Goal: Task Accomplishment & Management: Complete application form

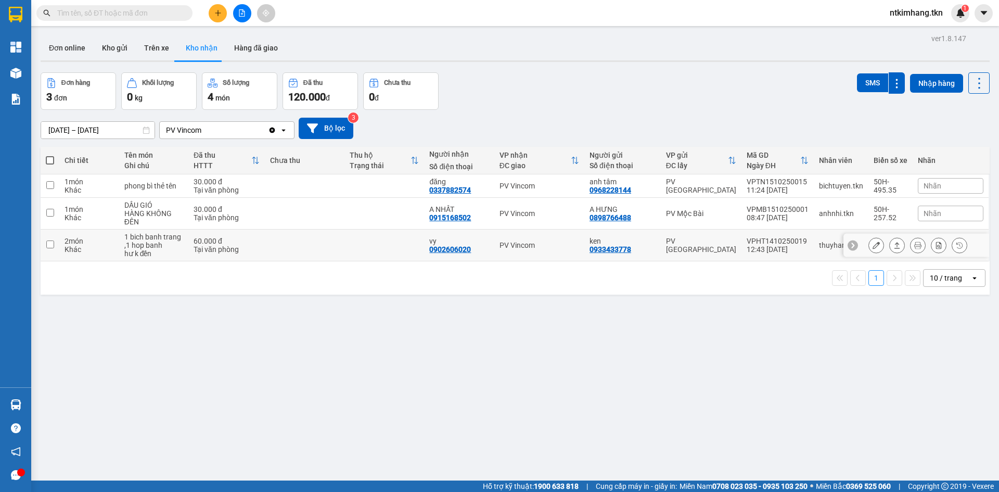
click at [53, 245] on input "checkbox" at bounding box center [50, 244] width 8 height 8
checkbox input "true"
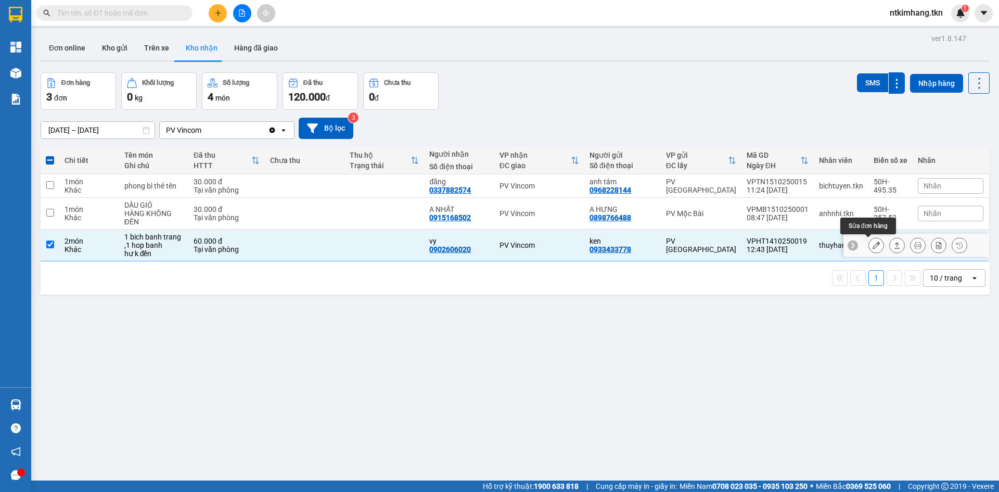
click at [893, 244] on icon at bounding box center [896, 244] width 7 height 7
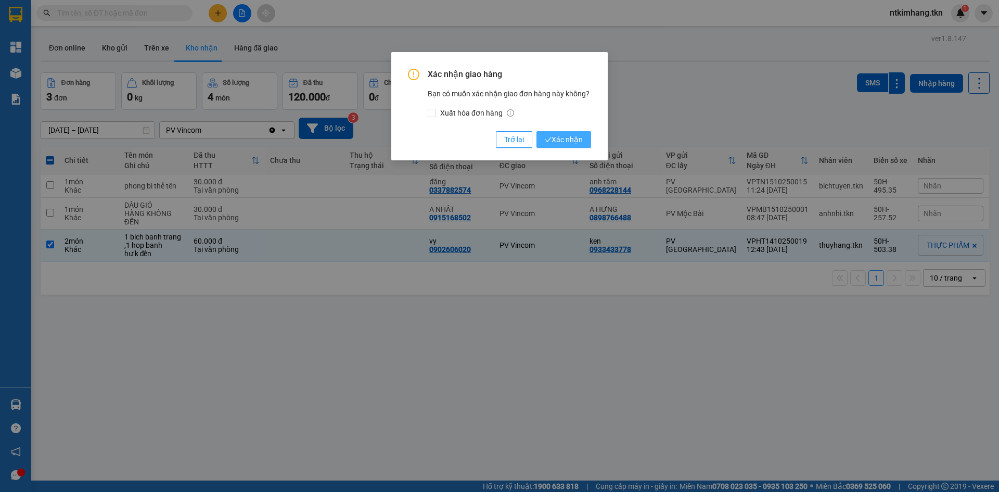
click at [574, 141] on span "Xác nhận" at bounding box center [564, 139] width 38 height 11
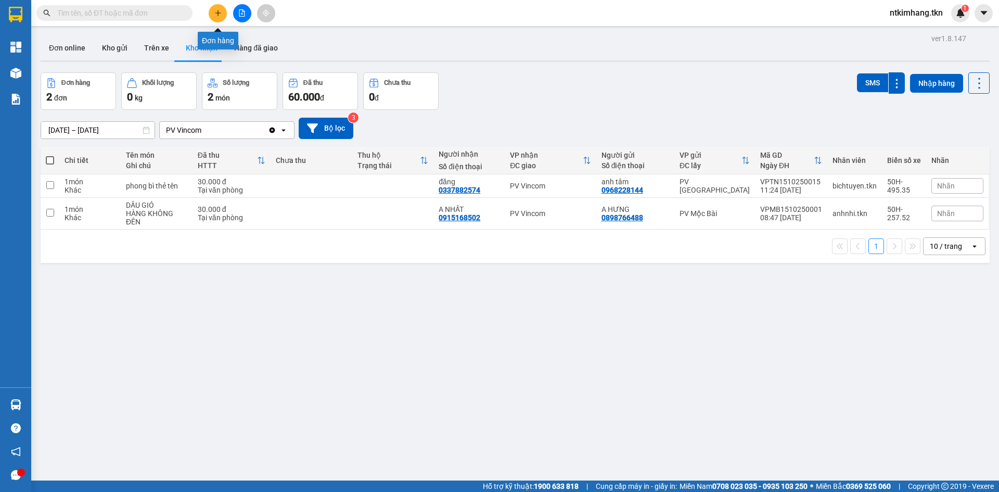
click at [212, 17] on button at bounding box center [218, 13] width 18 height 18
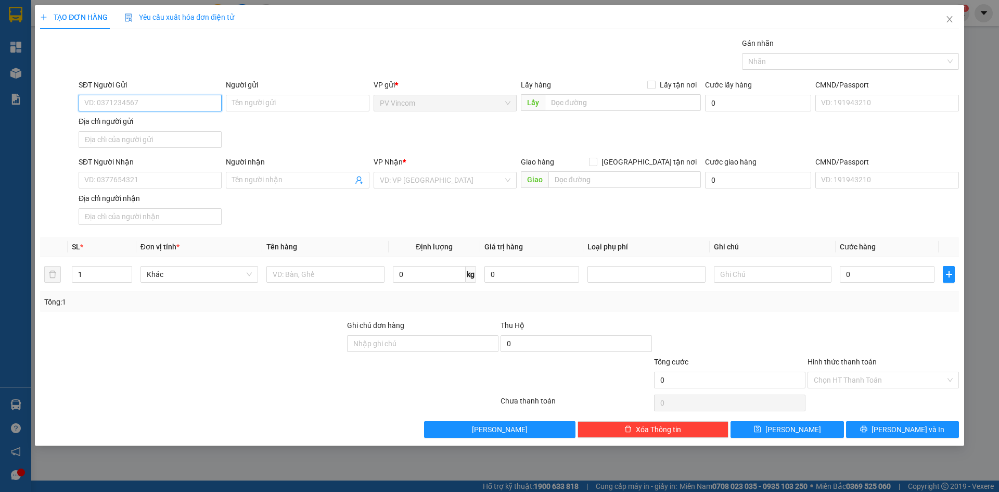
click at [162, 105] on input "SĐT Người Gửi" at bounding box center [150, 103] width 143 height 17
type input "0932035345"
click at [275, 100] on input "Người gửi" at bounding box center [297, 103] width 143 height 17
type input "CHỊ NHƯ Ý"
click at [135, 177] on input "SĐT Người Nhận" at bounding box center [150, 180] width 143 height 17
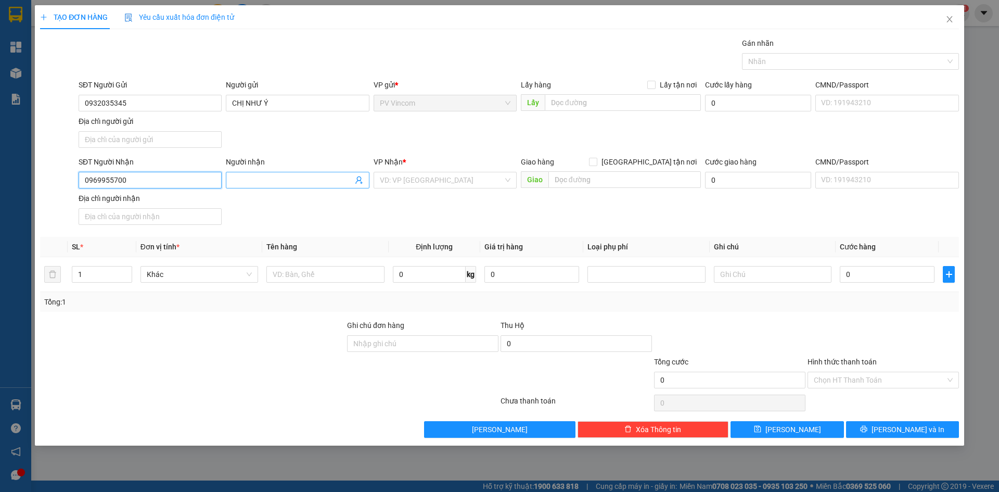
type input "0969955700"
click at [256, 185] on input "Người nhận" at bounding box center [292, 179] width 120 height 11
type input "[PERSON_NAME]"
click at [402, 178] on input "search" at bounding box center [441, 180] width 123 height 16
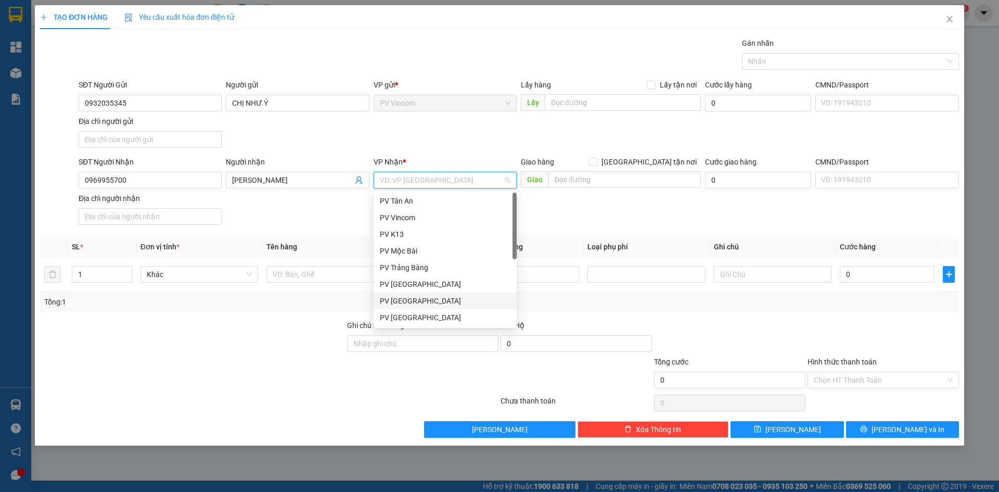
click at [405, 299] on div "PV [GEOGRAPHIC_DATA]" at bounding box center [445, 300] width 131 height 11
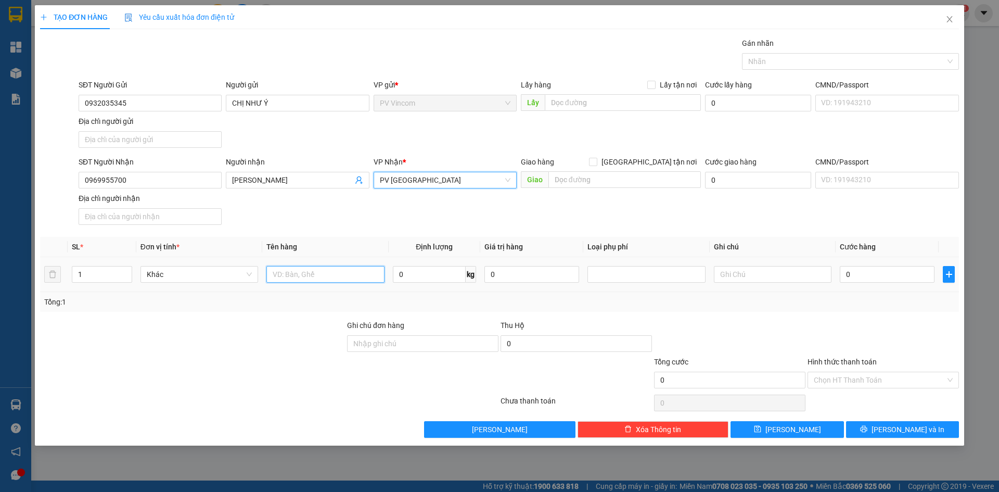
click at [305, 274] on input "text" at bounding box center [325, 274] width 118 height 17
type input "1 THÙNG ỐC VÍT"
click at [773, 268] on input "text" at bounding box center [773, 274] width 118 height 17
type input "HƯ KHÔNG ĐỀN"
click at [870, 277] on input "0" at bounding box center [887, 274] width 95 height 17
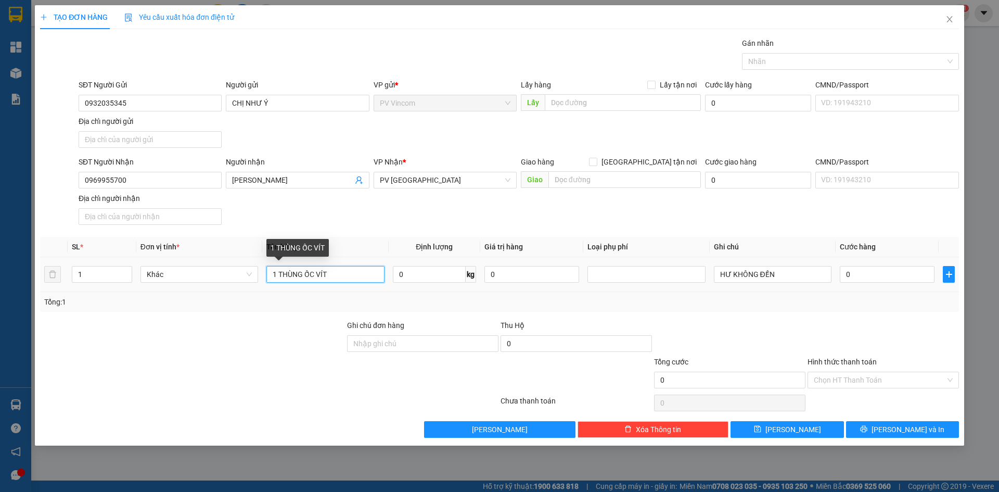
click at [272, 272] on input "1 THÙNG ỐC VÍT" at bounding box center [325, 274] width 118 height 17
click at [867, 276] on input "0" at bounding box center [887, 274] width 95 height 17
type input "5"
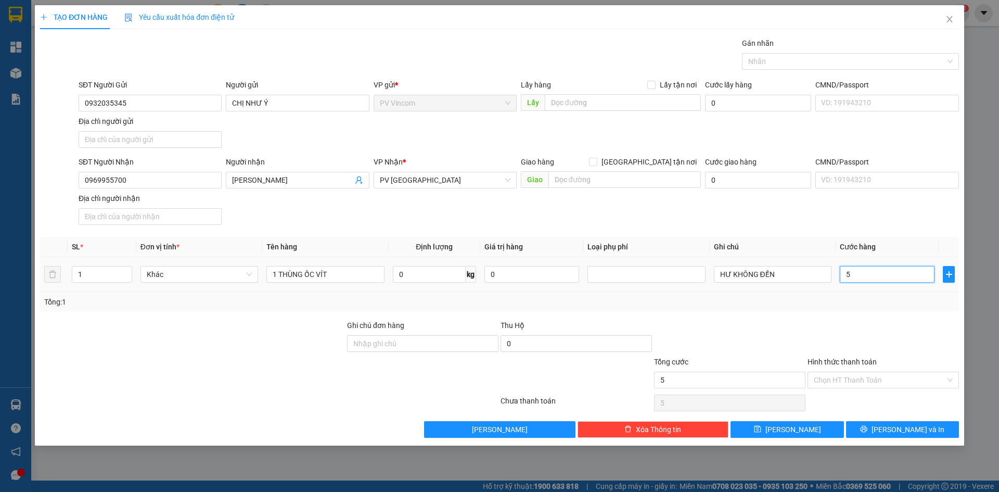
type input "50"
type input "500"
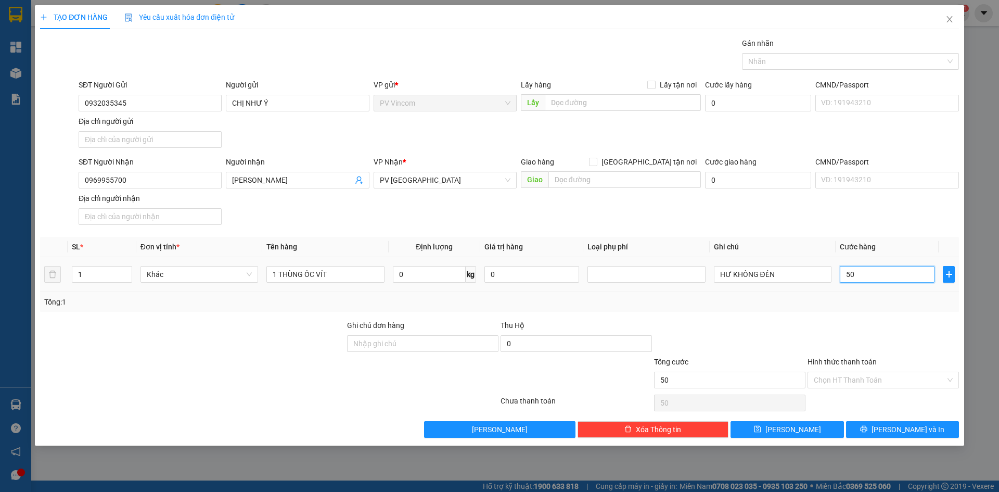
type input "500"
type input "5.000"
type input "50.000"
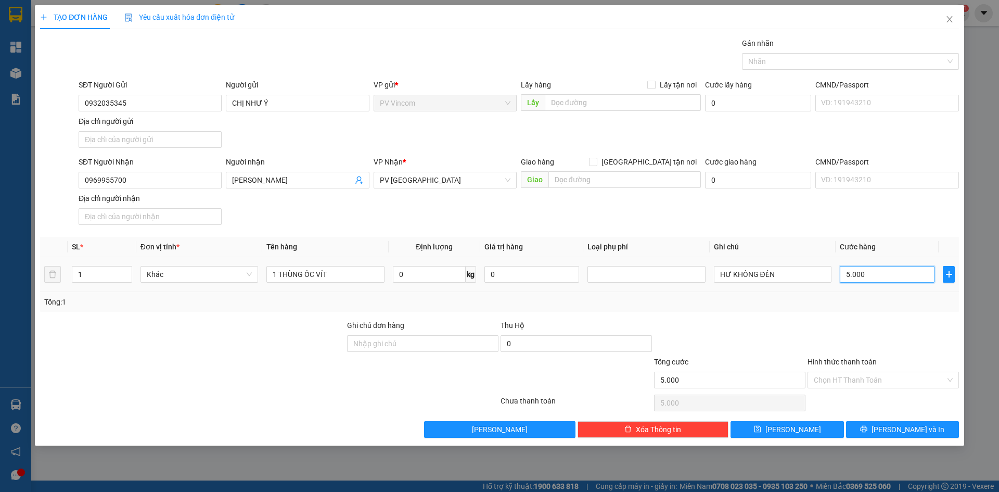
type input "50.000"
click at [877, 380] on input "Hình thức thanh toán" at bounding box center [880, 380] width 132 height 16
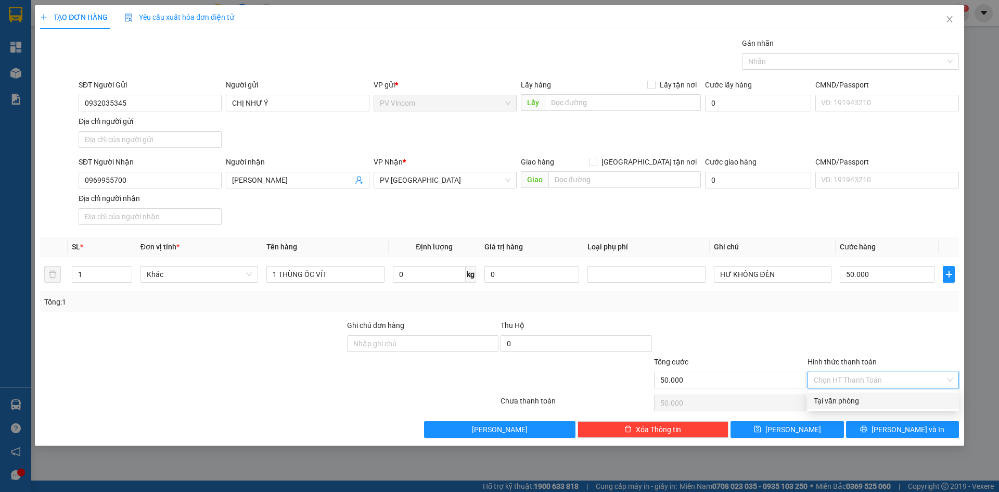
click at [850, 399] on div "Tại văn phòng" at bounding box center [883, 400] width 139 height 11
type input "0"
click at [911, 424] on span "[PERSON_NAME] và In" at bounding box center [907, 428] width 73 height 11
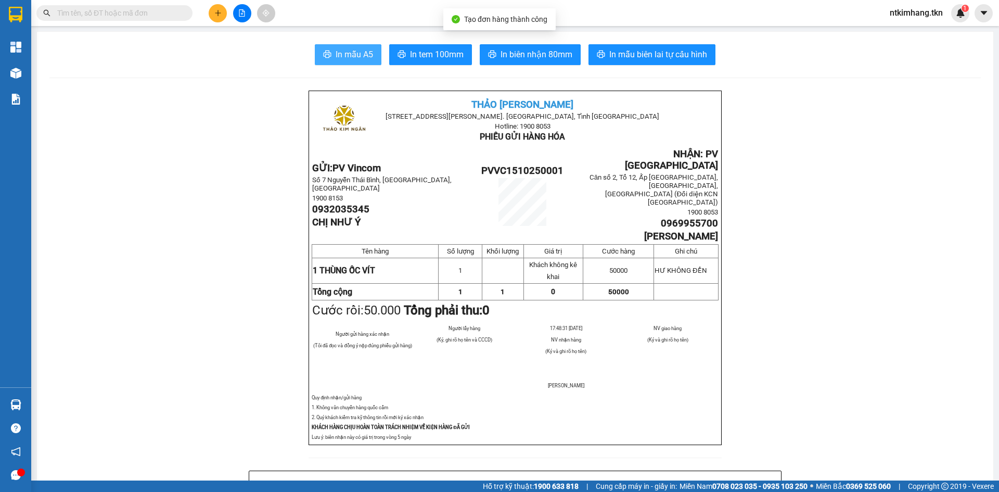
click at [350, 54] on span "In mẫu A5" at bounding box center [353, 54] width 37 height 13
